Goal: Task Accomplishment & Management: Manage account settings

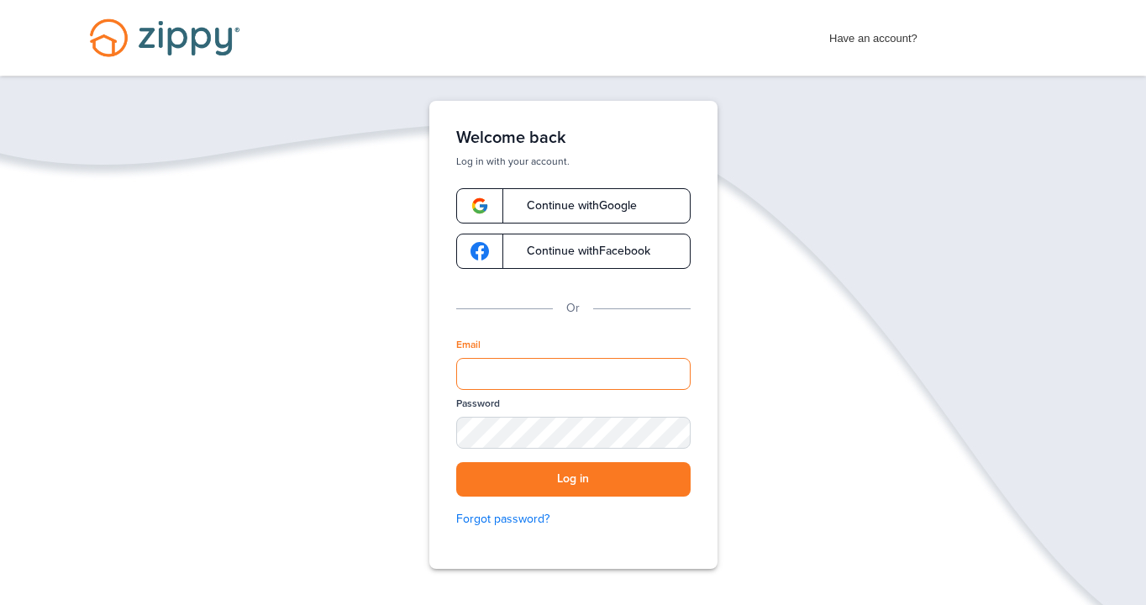
click at [538, 372] on input "Email" at bounding box center [573, 374] width 234 height 32
type input "**********"
click at [588, 473] on button "Log in" at bounding box center [573, 479] width 234 height 34
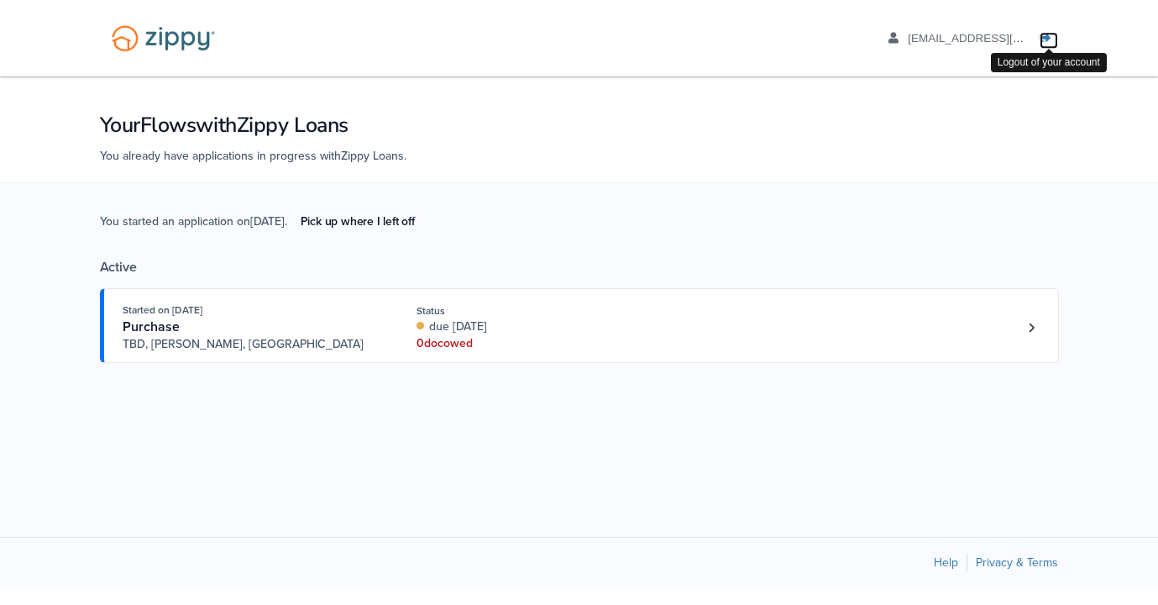
click at [1042, 35] on icon "Log out" at bounding box center [1046, 39] width 12 height 12
